Goal: Task Accomplishment & Management: Use online tool/utility

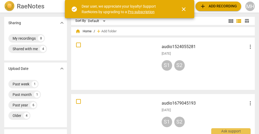
click at [220, 7] on span "add Add recording" at bounding box center [218, 6] width 37 height 6
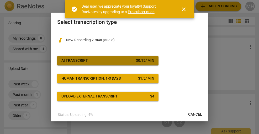
click at [121, 60] on span "AI Transcript $ 0.15 / min" at bounding box center [107, 60] width 93 height 5
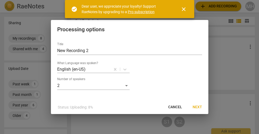
click at [199, 105] on span "Next" at bounding box center [197, 106] width 9 height 5
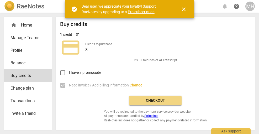
click at [183, 9] on span "close" at bounding box center [184, 9] width 6 height 6
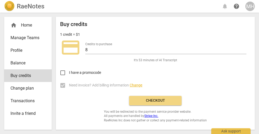
click at [155, 99] on span "Checkout" at bounding box center [155, 100] width 44 height 5
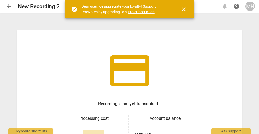
click at [183, 8] on span "close" at bounding box center [184, 9] width 6 height 6
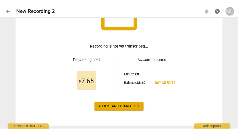
scroll to position [73, 0]
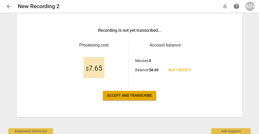
click at [141, 97] on span "Accept and transcribe" at bounding box center [129, 95] width 45 height 5
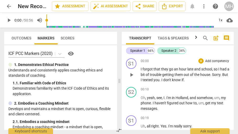
scroll to position [1, 0]
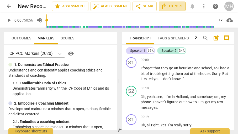
click at [175, 7] on span "Export" at bounding box center [172, 6] width 22 height 6
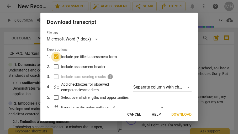
click at [56, 56] on input "Include pre-filled assessment form" at bounding box center [56, 57] width 10 height 10
checkbox input "false"
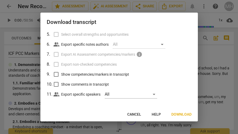
scroll to position [65, 0]
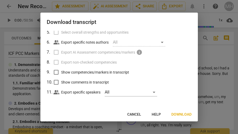
click at [181, 116] on span "Download" at bounding box center [181, 114] width 20 height 5
